Goal: Register for event/course

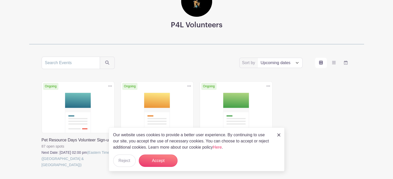
click at [321, 93] on div "Ongoing Duplicate [GEOGRAPHIC_DATA] Pet Resource Days Volunteer Sign-ups 87 ope…" at bounding box center [196, 132] width 316 height 101
click at [155, 164] on button "Accept" at bounding box center [158, 161] width 39 height 12
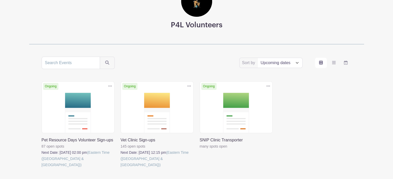
click at [121, 168] on link at bounding box center [121, 168] width 0 height 0
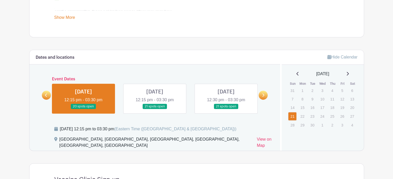
scroll to position [296, 0]
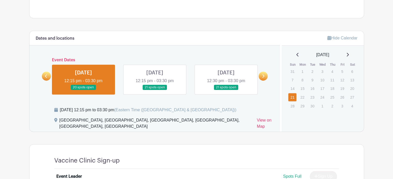
click at [155, 90] on link at bounding box center [155, 90] width 0 height 0
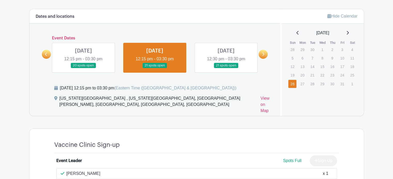
scroll to position [317, 0]
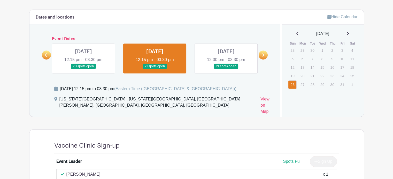
click at [226, 69] on link at bounding box center [226, 69] width 0 height 0
